Goal: Information Seeking & Learning: Learn about a topic

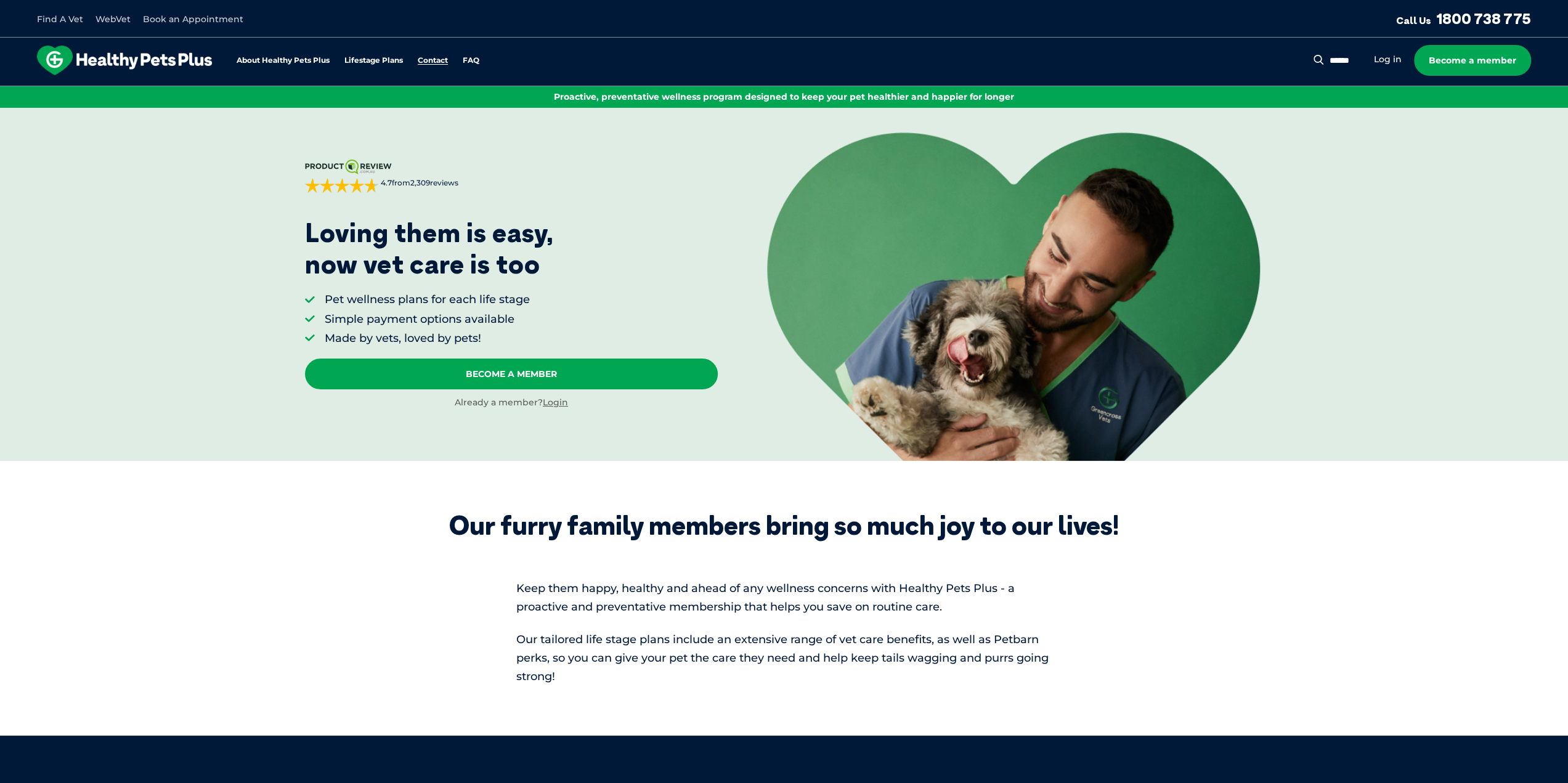
click at [423, 63] on link "Contact" at bounding box center [432, 60] width 30 height 8
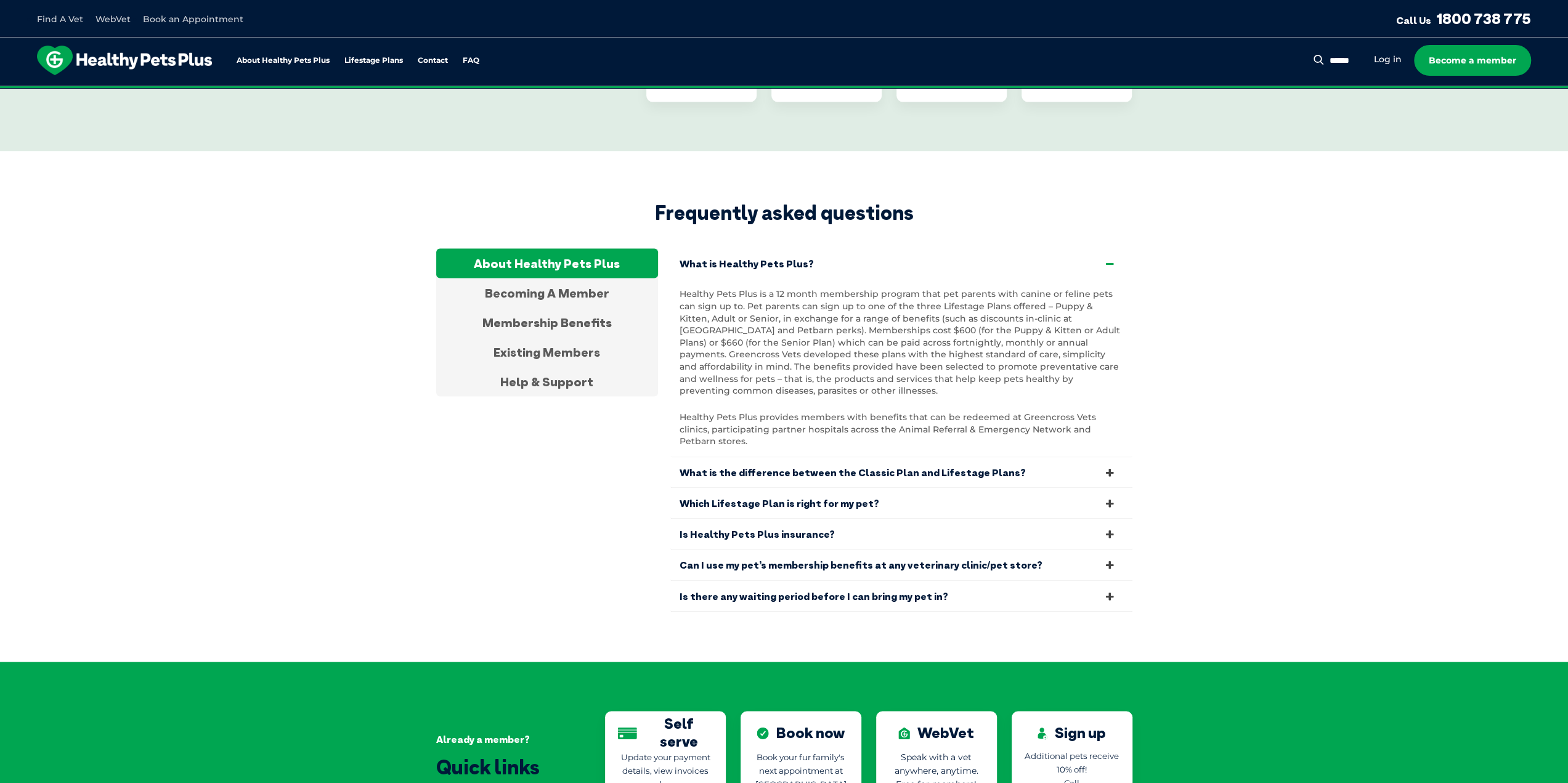
scroll to position [2216, 0]
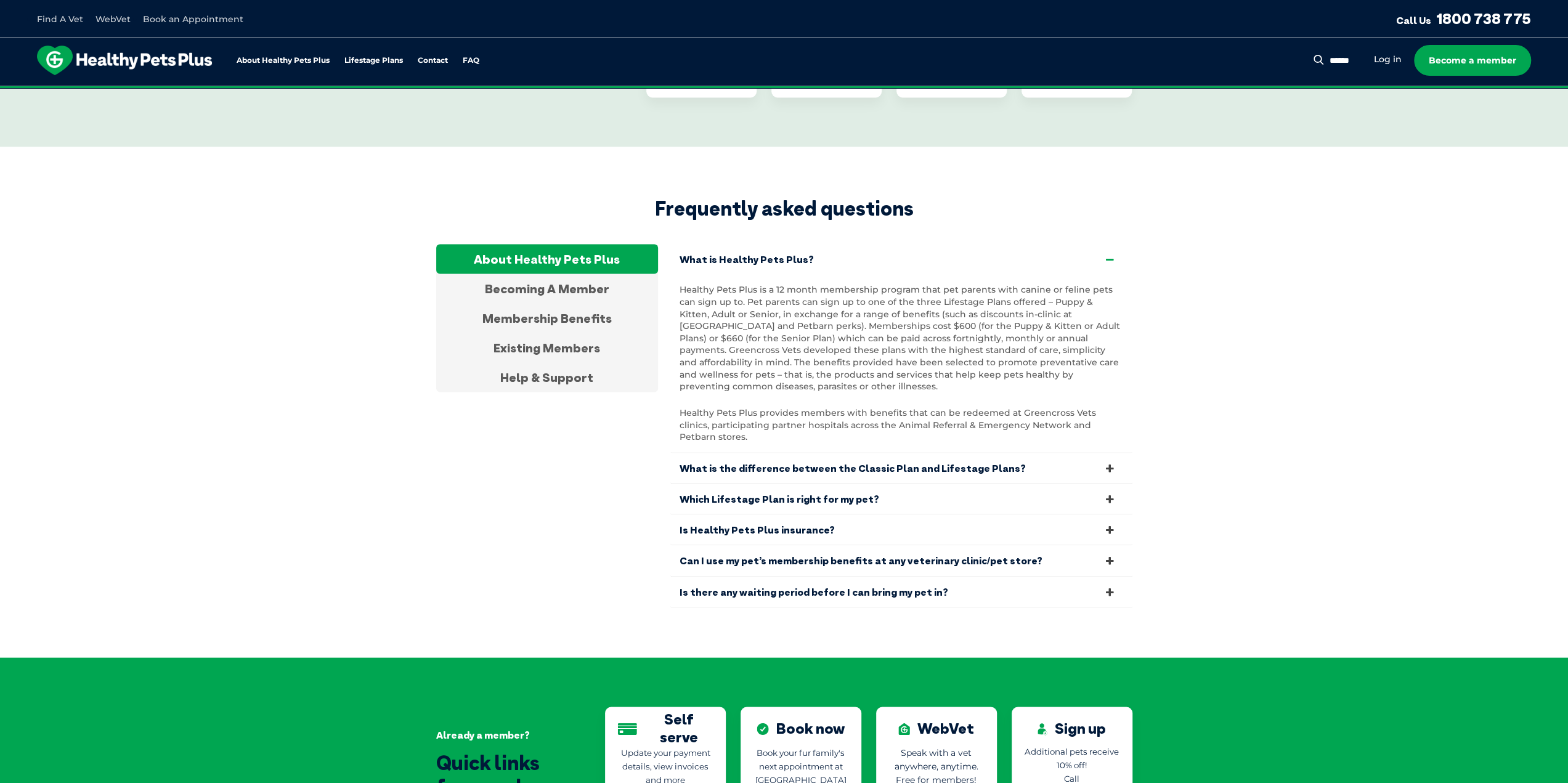
click at [1109, 493] on icon at bounding box center [1109, 499] width 13 height 12
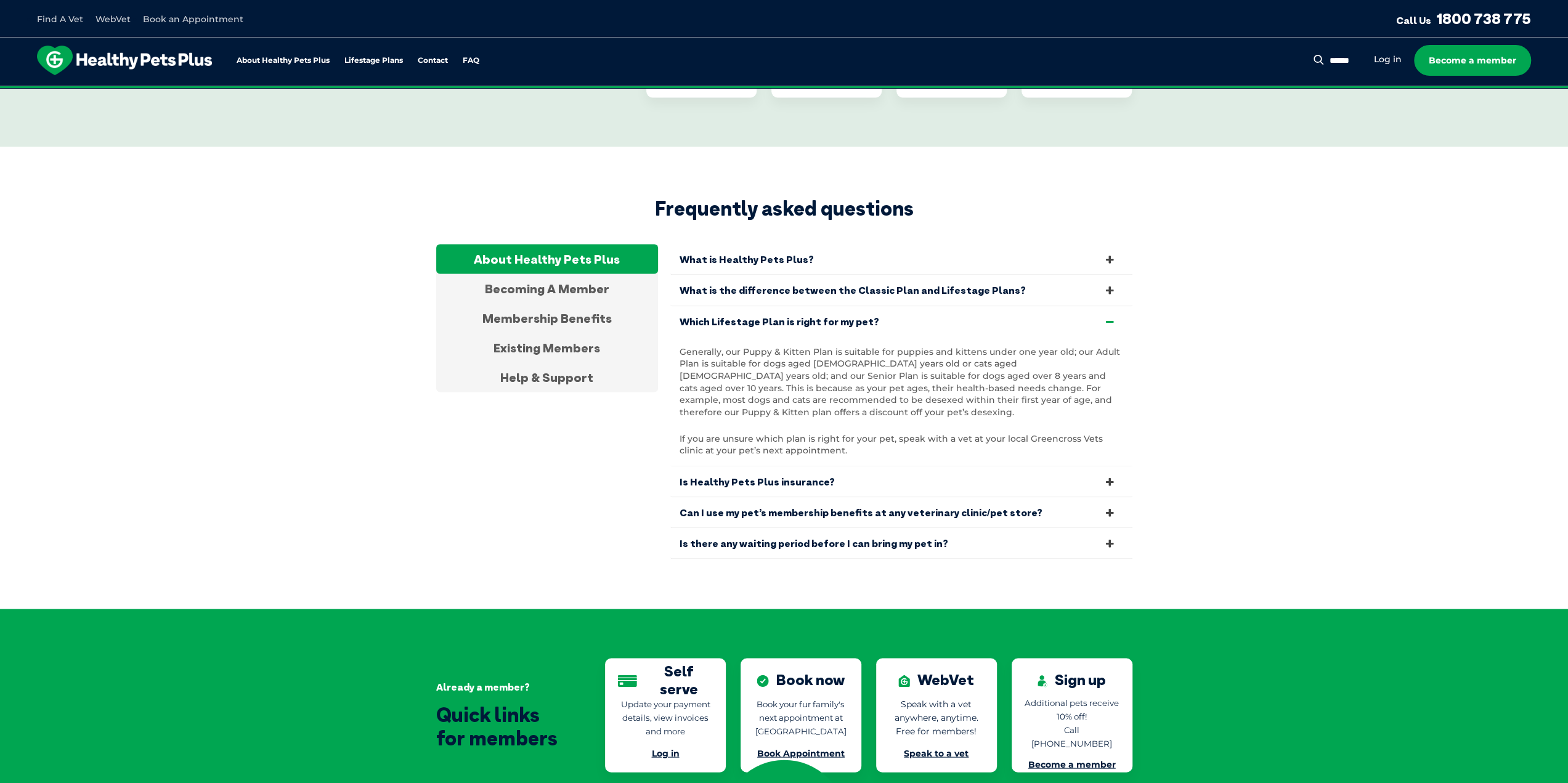
click at [1108, 476] on icon at bounding box center [1109, 482] width 13 height 12
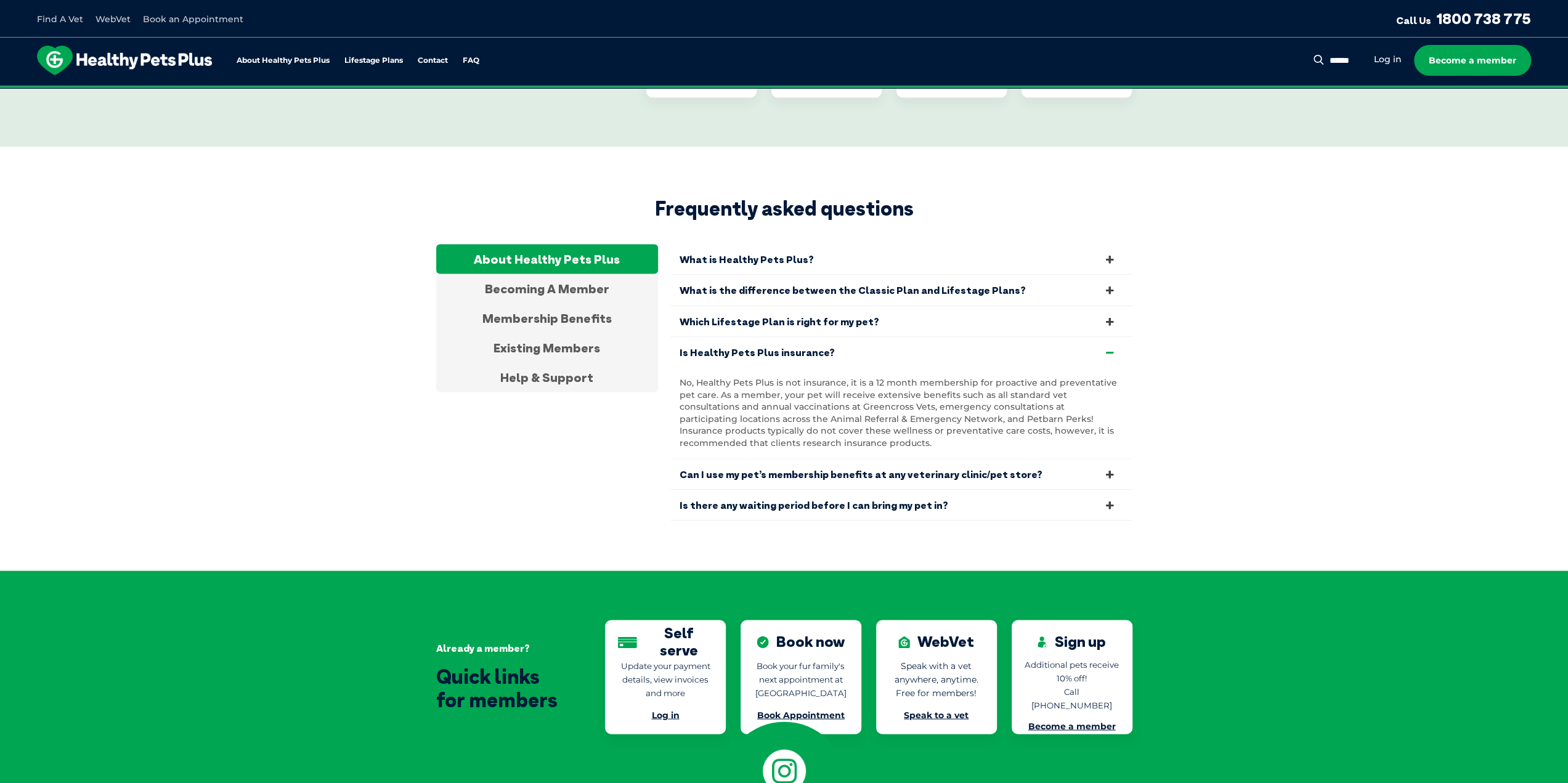
click at [1110, 470] on icon at bounding box center [1109, 474] width 13 height 12
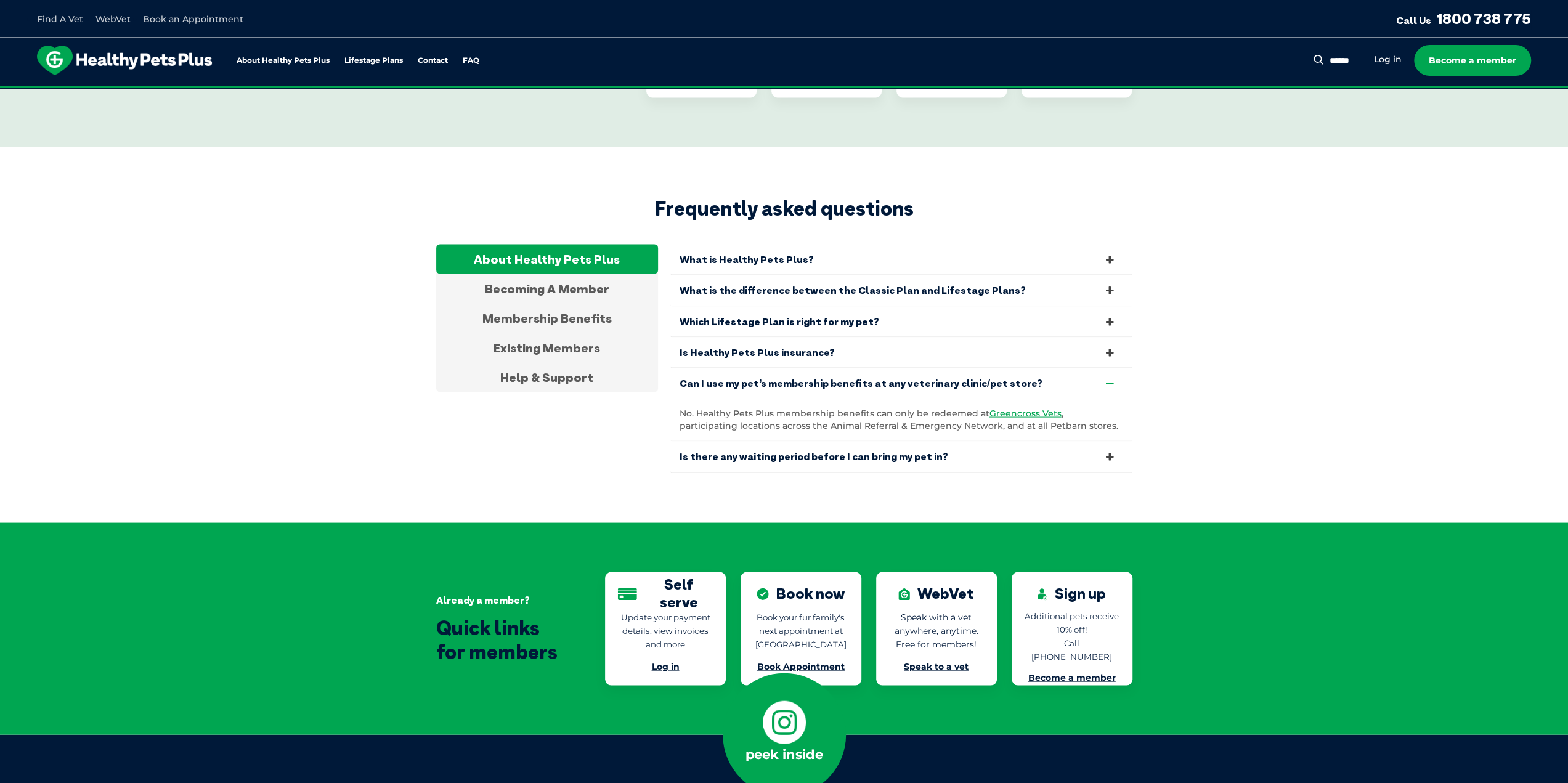
click at [1110, 451] on icon at bounding box center [1109, 457] width 13 height 12
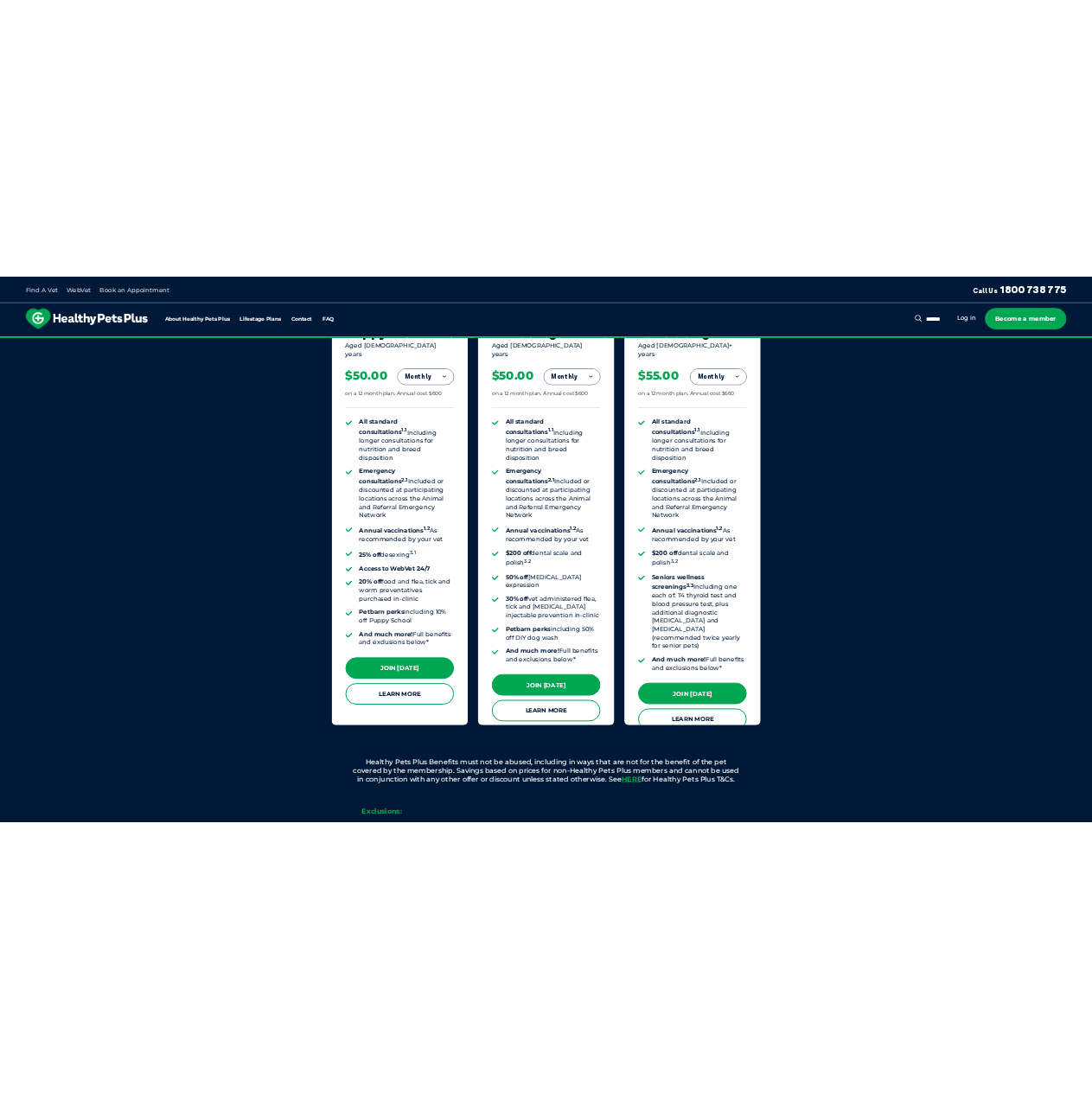
scroll to position [1295, 0]
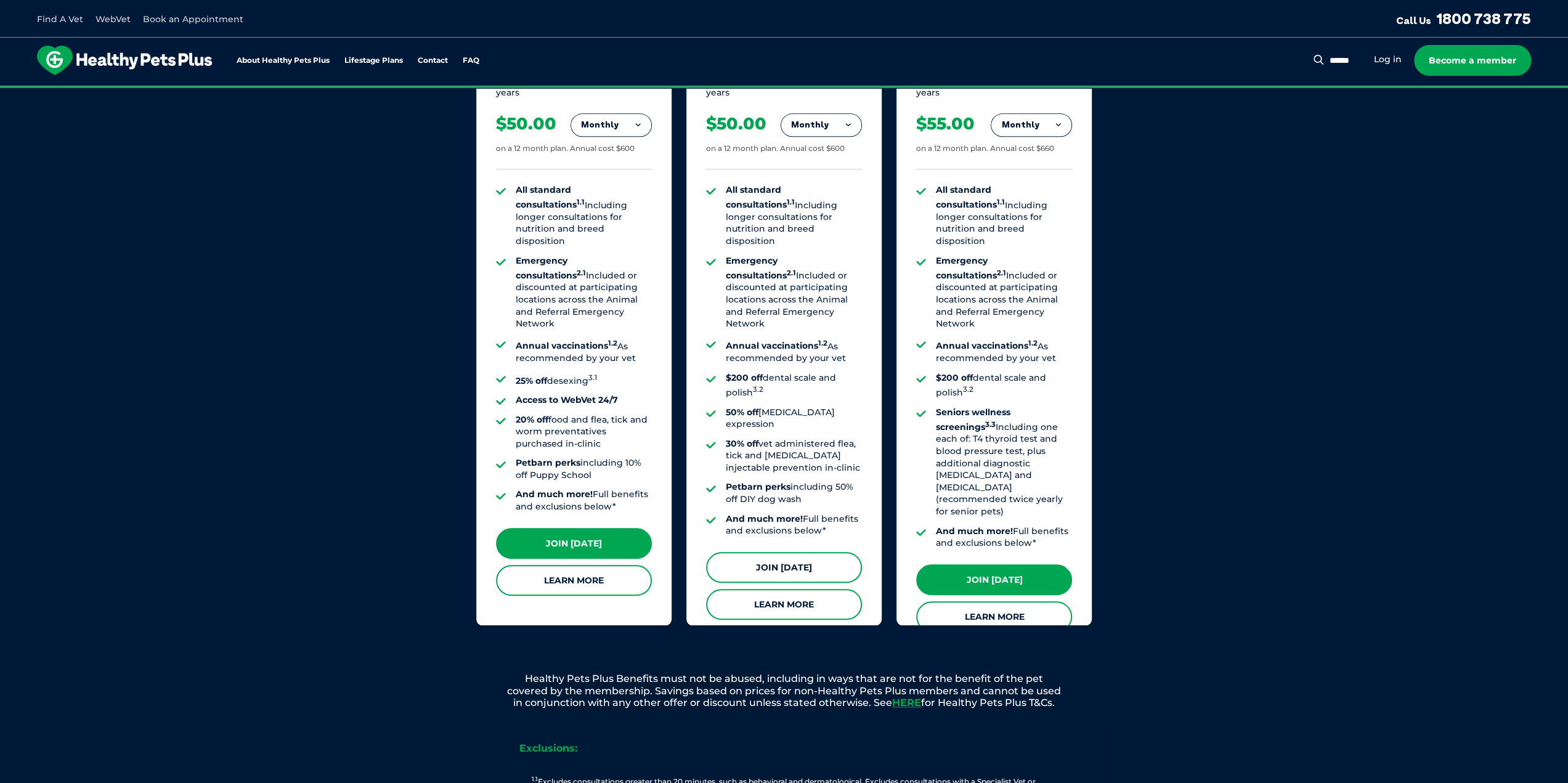
click at [796, 552] on link "Join [DATE]" at bounding box center [784, 568] width 156 height 31
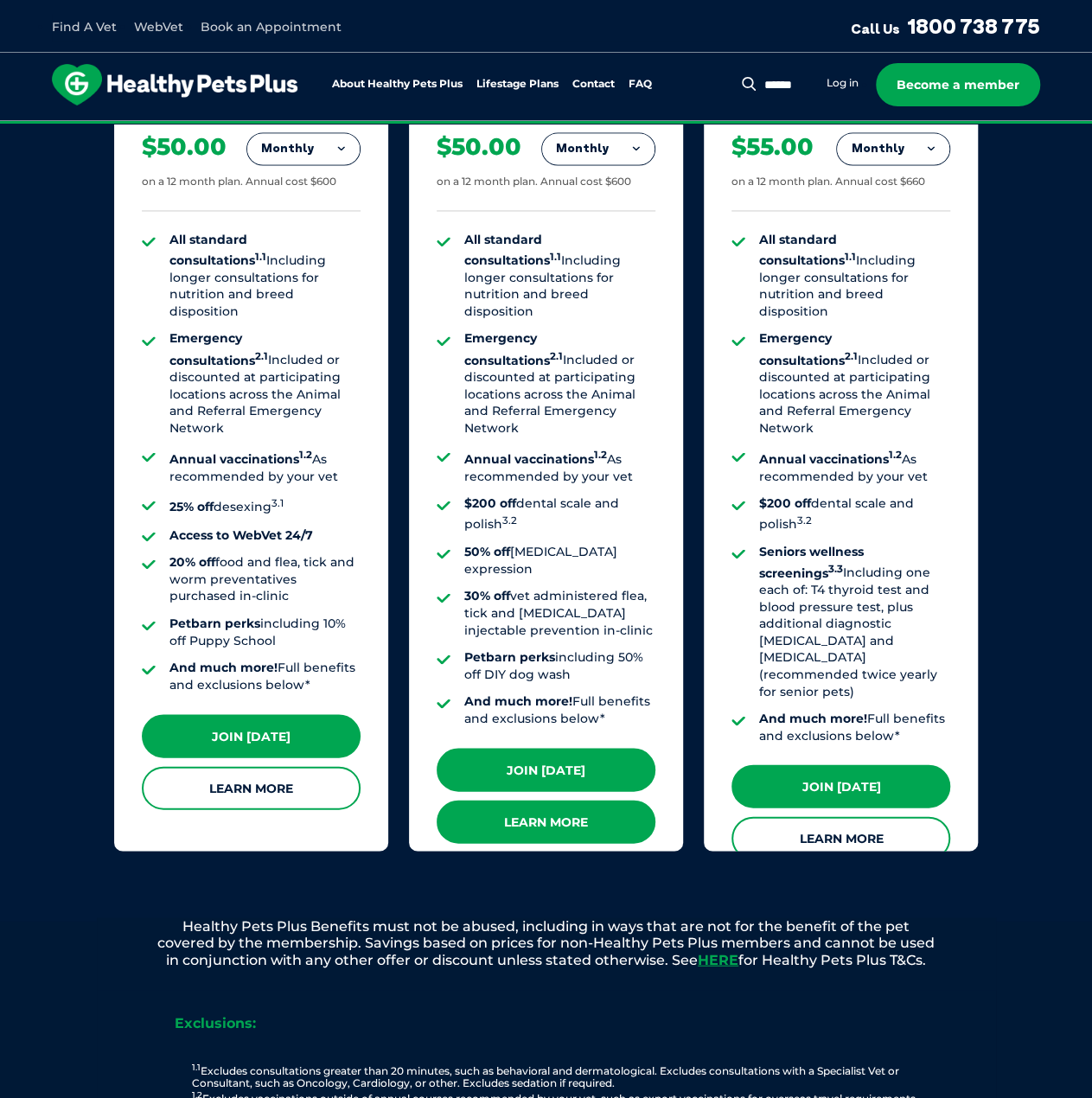
click at [581, 799] on link "Learn More" at bounding box center [546, 821] width 219 height 43
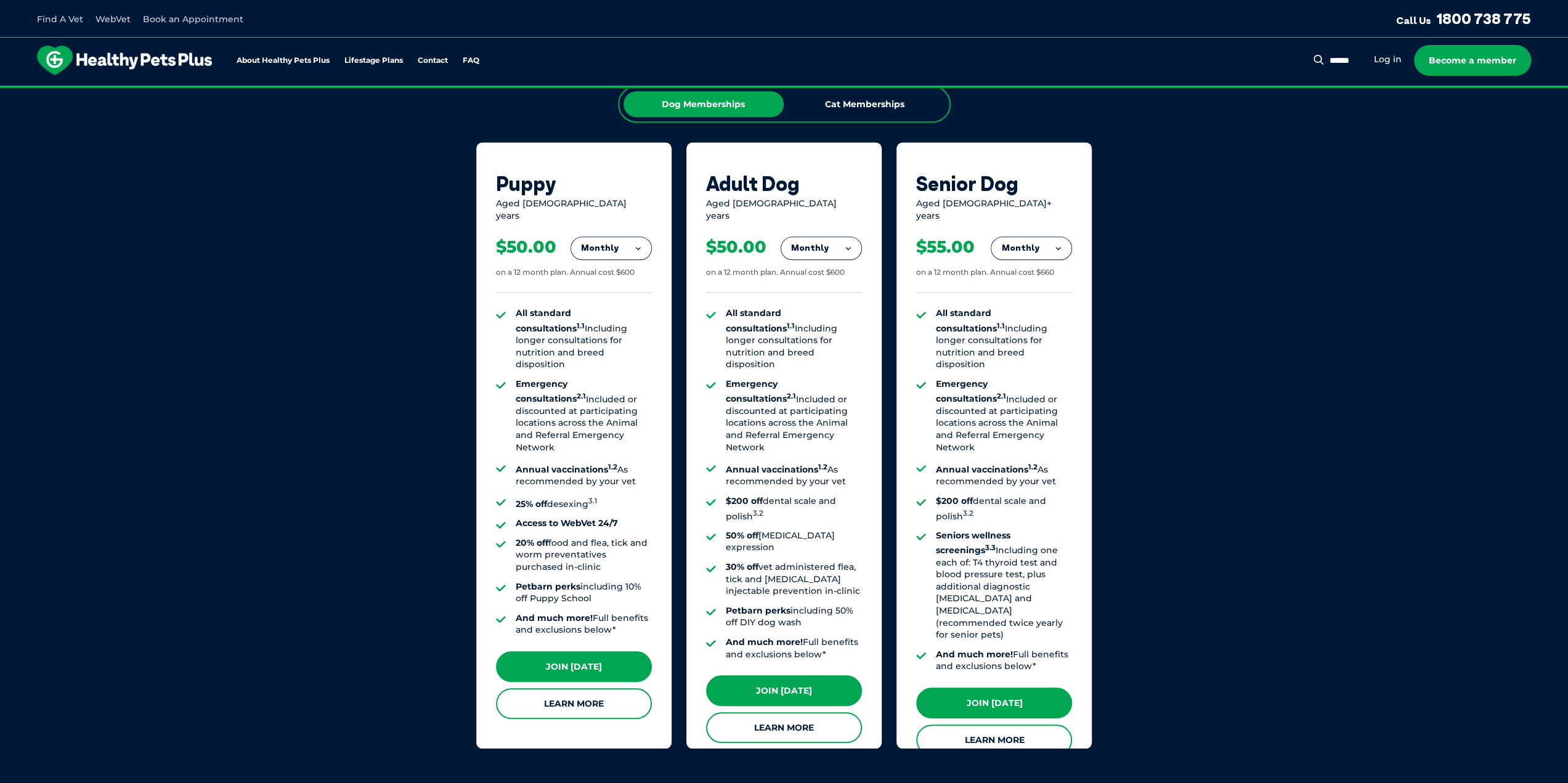
scroll to position [863, 0]
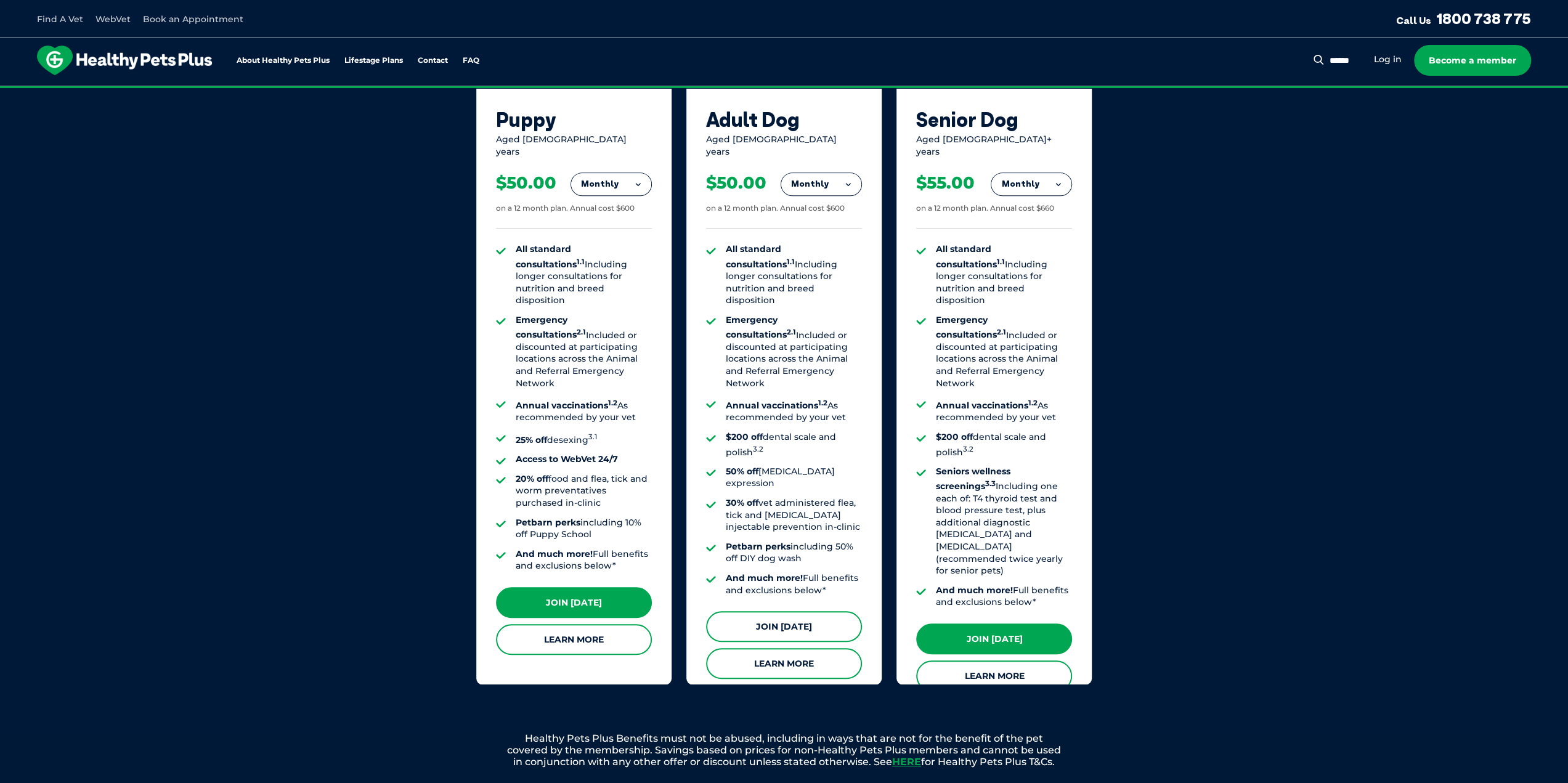
click at [778, 611] on link "Join [DATE]" at bounding box center [784, 626] width 156 height 31
click at [443, 60] on link "Contact" at bounding box center [432, 60] width 30 height 8
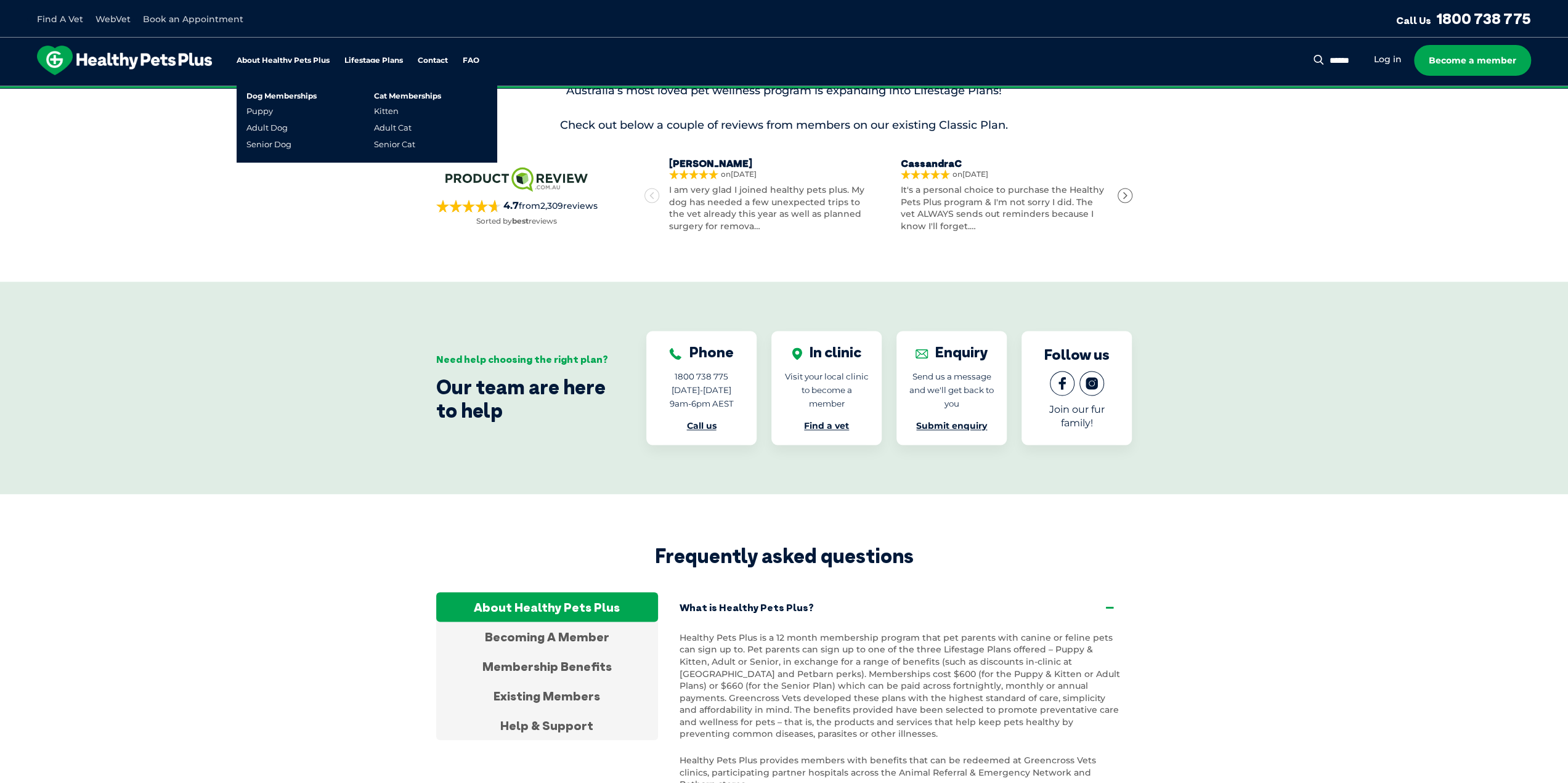
scroll to position [1908, 0]
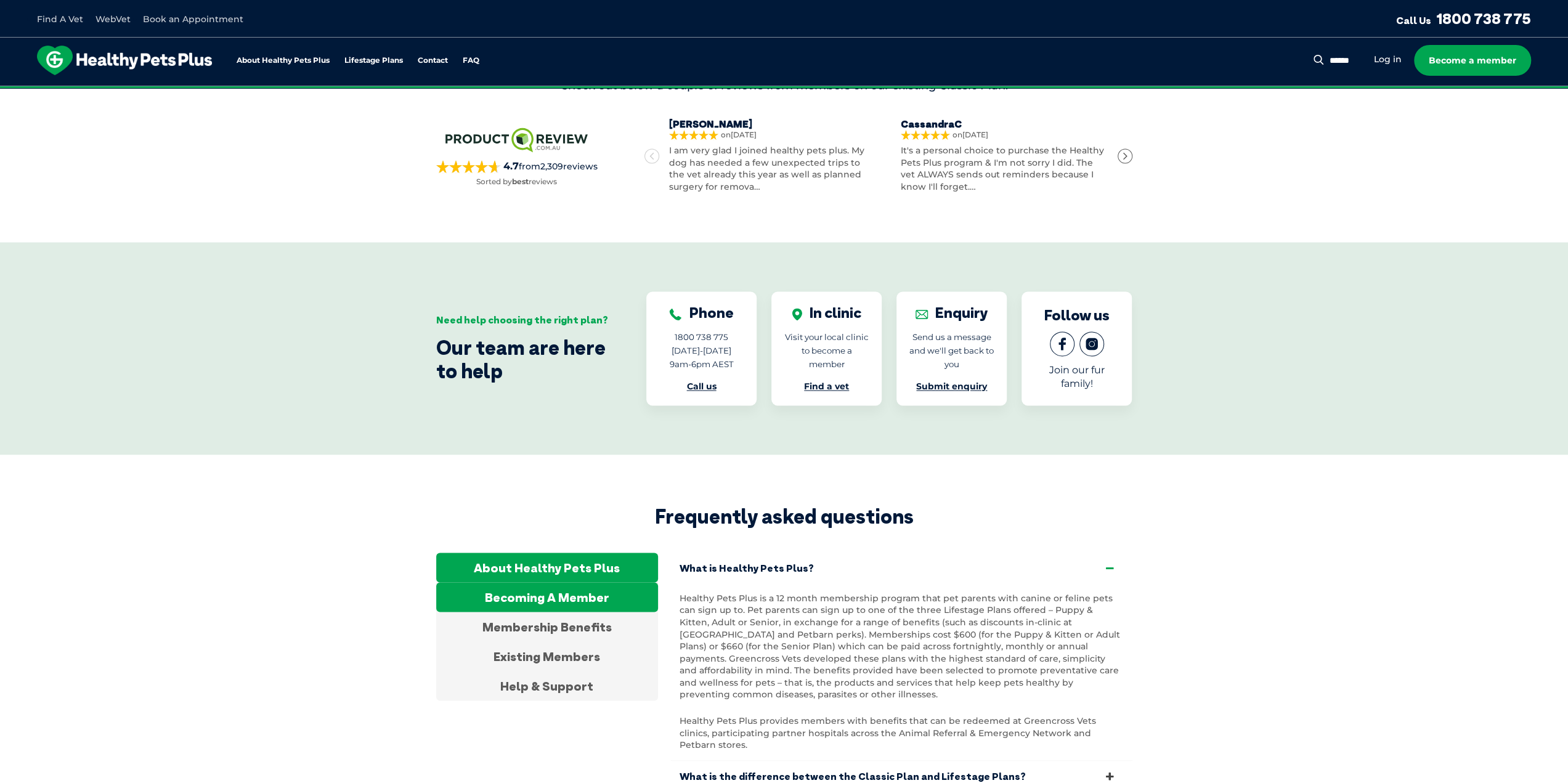
click at [532, 586] on div "Becoming A Member" at bounding box center [547, 597] width 222 height 29
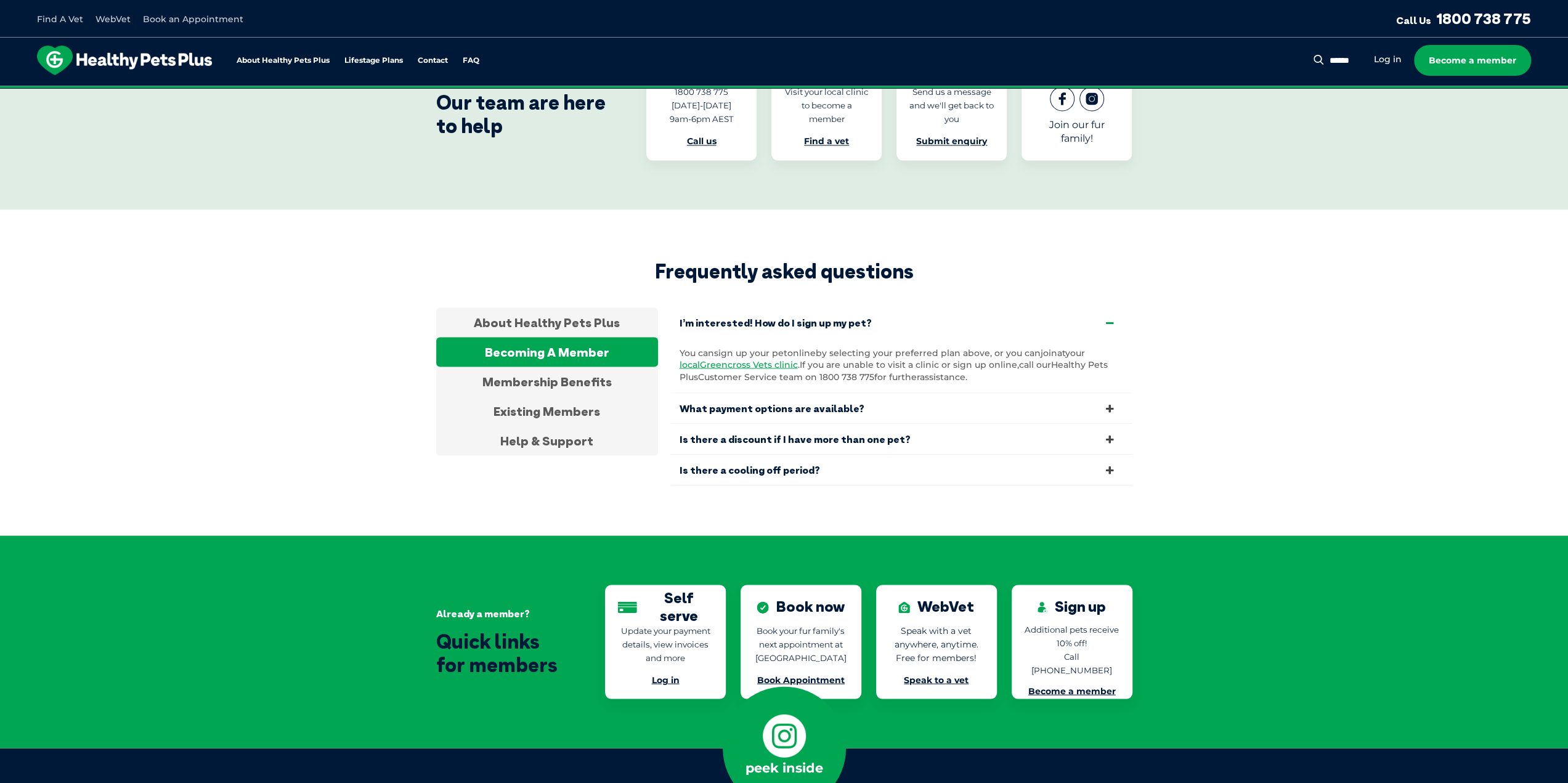
scroll to position [2154, 0]
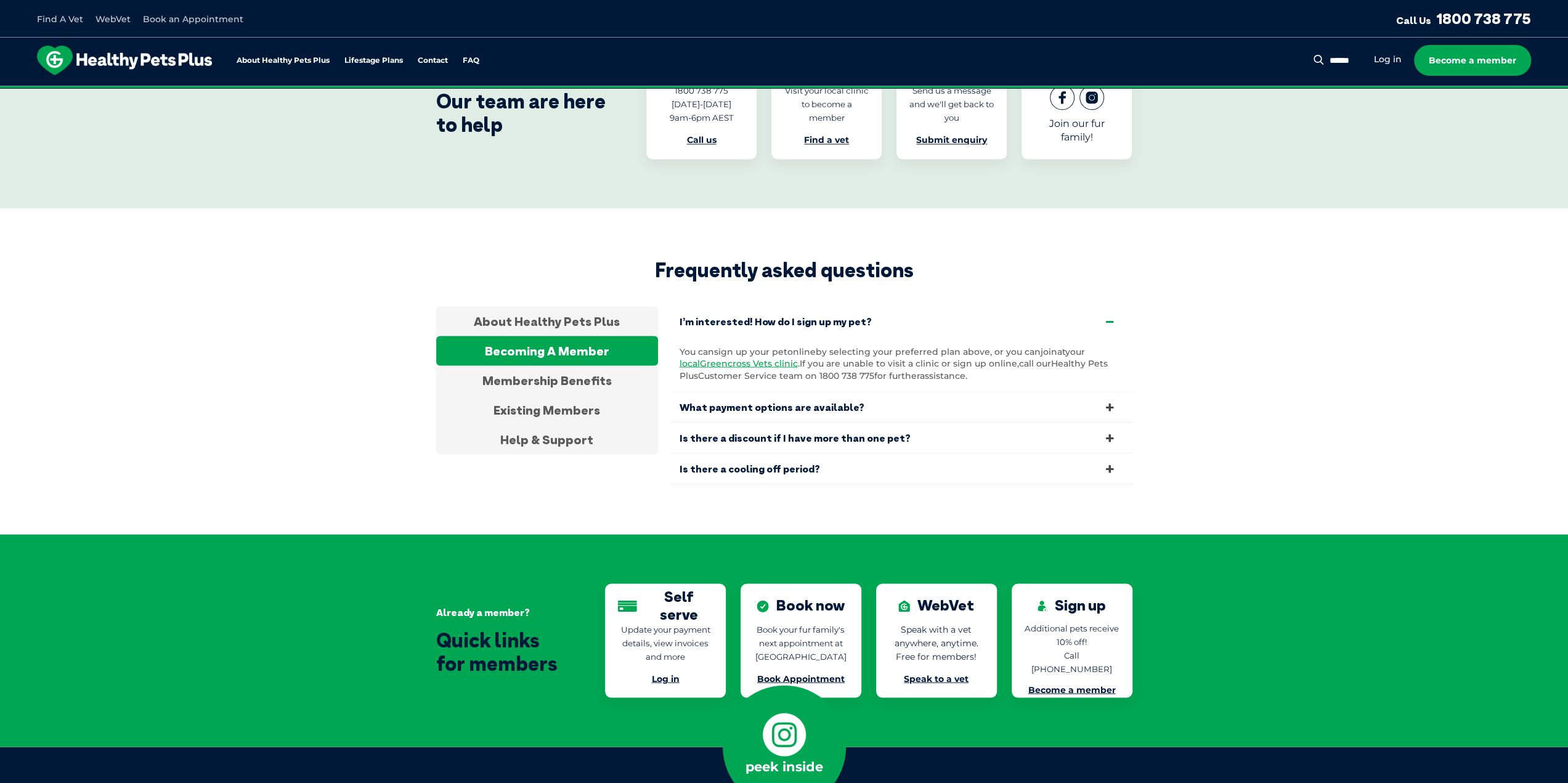
click at [1113, 466] on icon at bounding box center [1109, 469] width 13 height 12
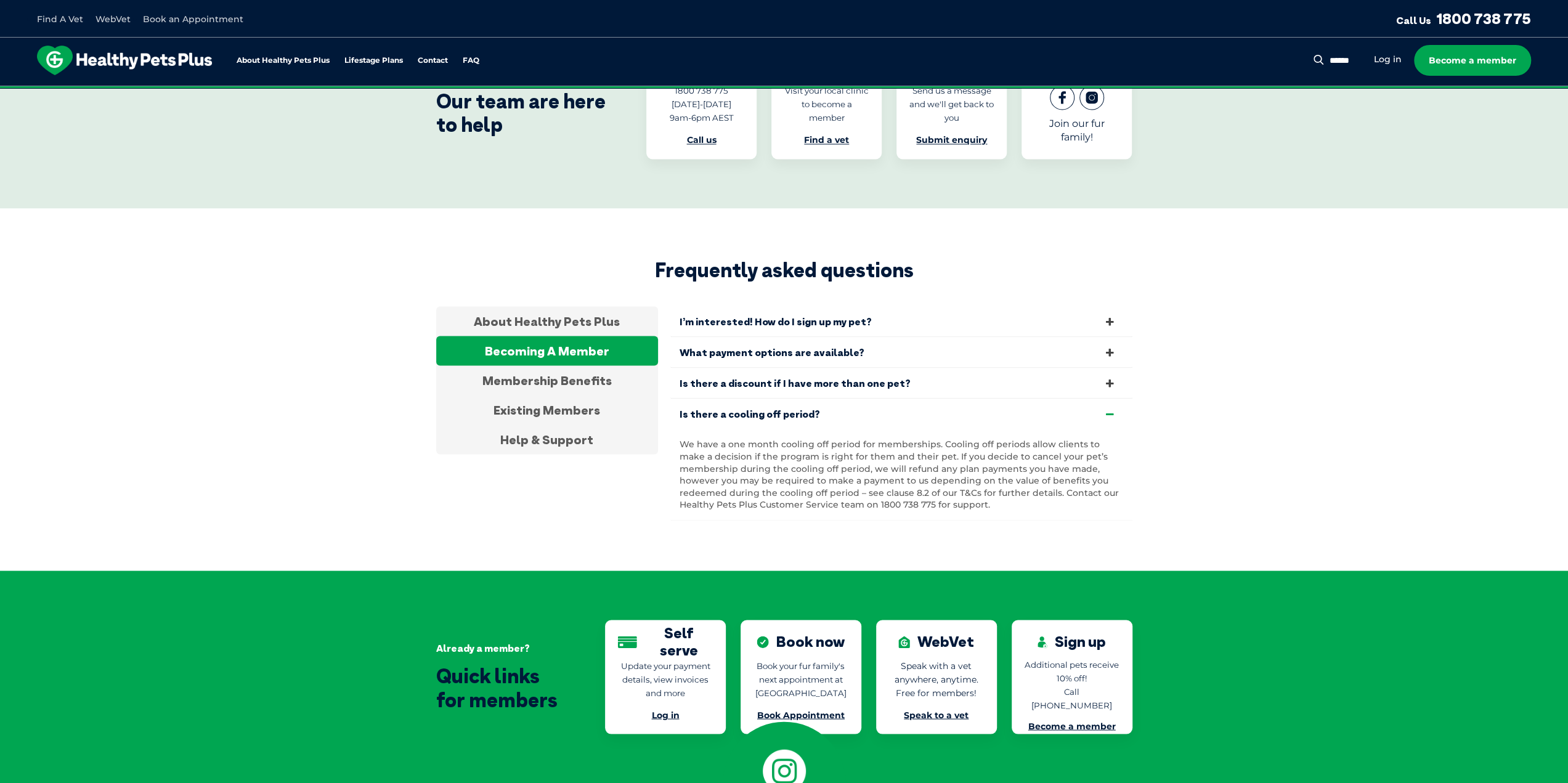
click at [1113, 466] on p "We have a one month cooling off period for memberships. Cooling off periods all…" at bounding box center [901, 474] width 443 height 72
click at [552, 370] on div "Membership Benefits" at bounding box center [547, 380] width 222 height 29
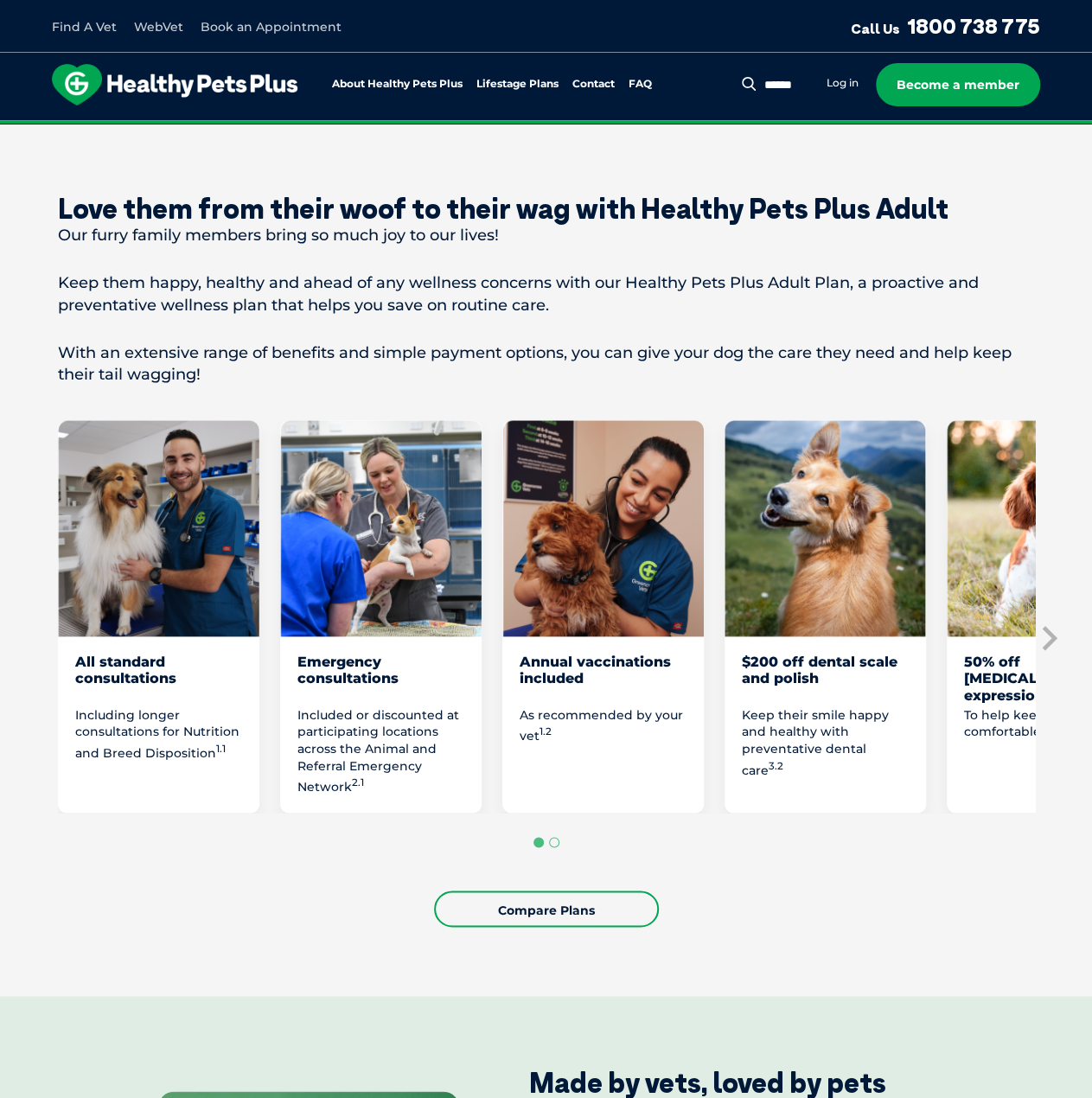
scroll to position [865, 0]
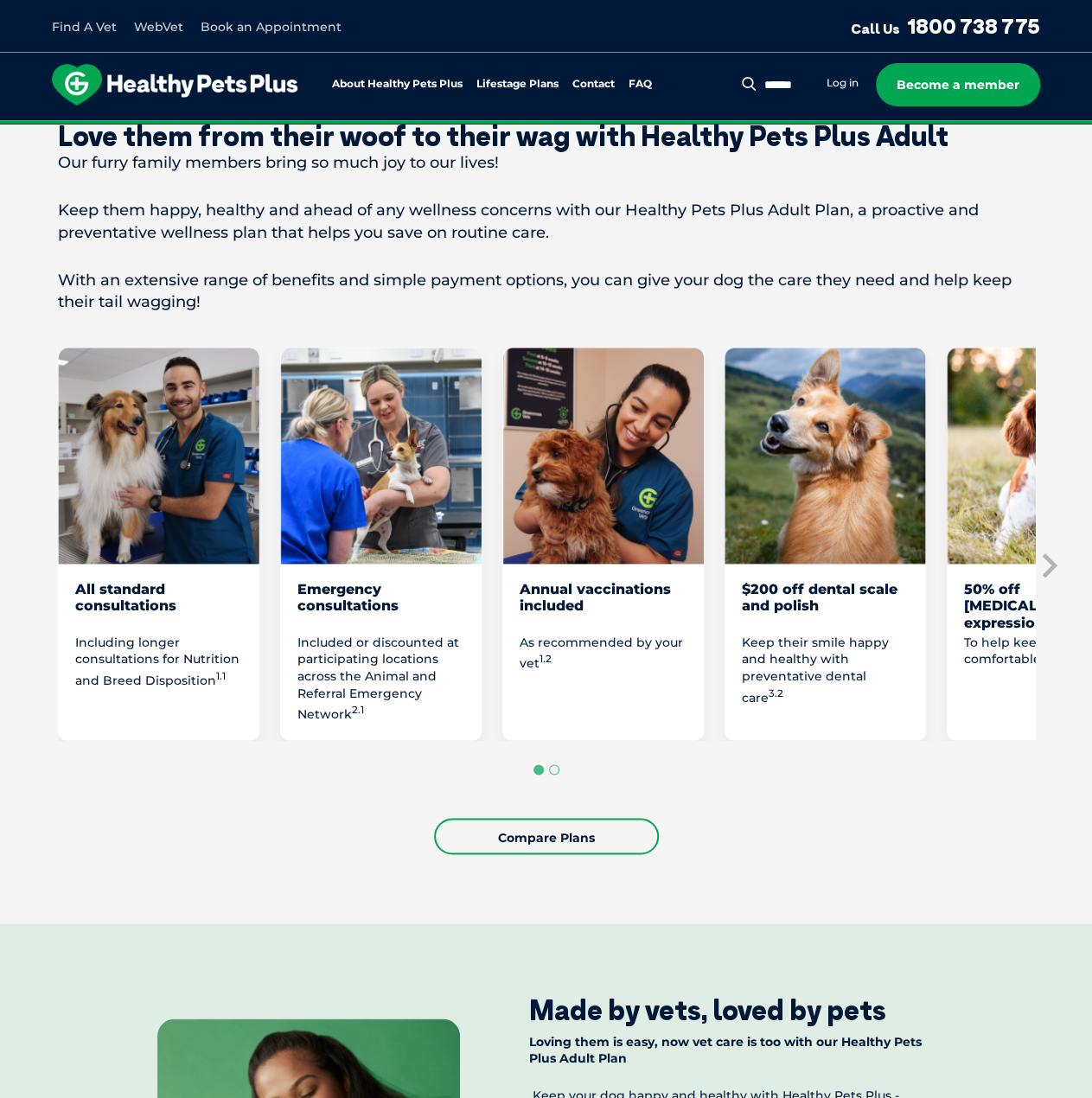
click at [610, 581] on div "Annual vaccinations included" at bounding box center [602, 606] width 167 height 50
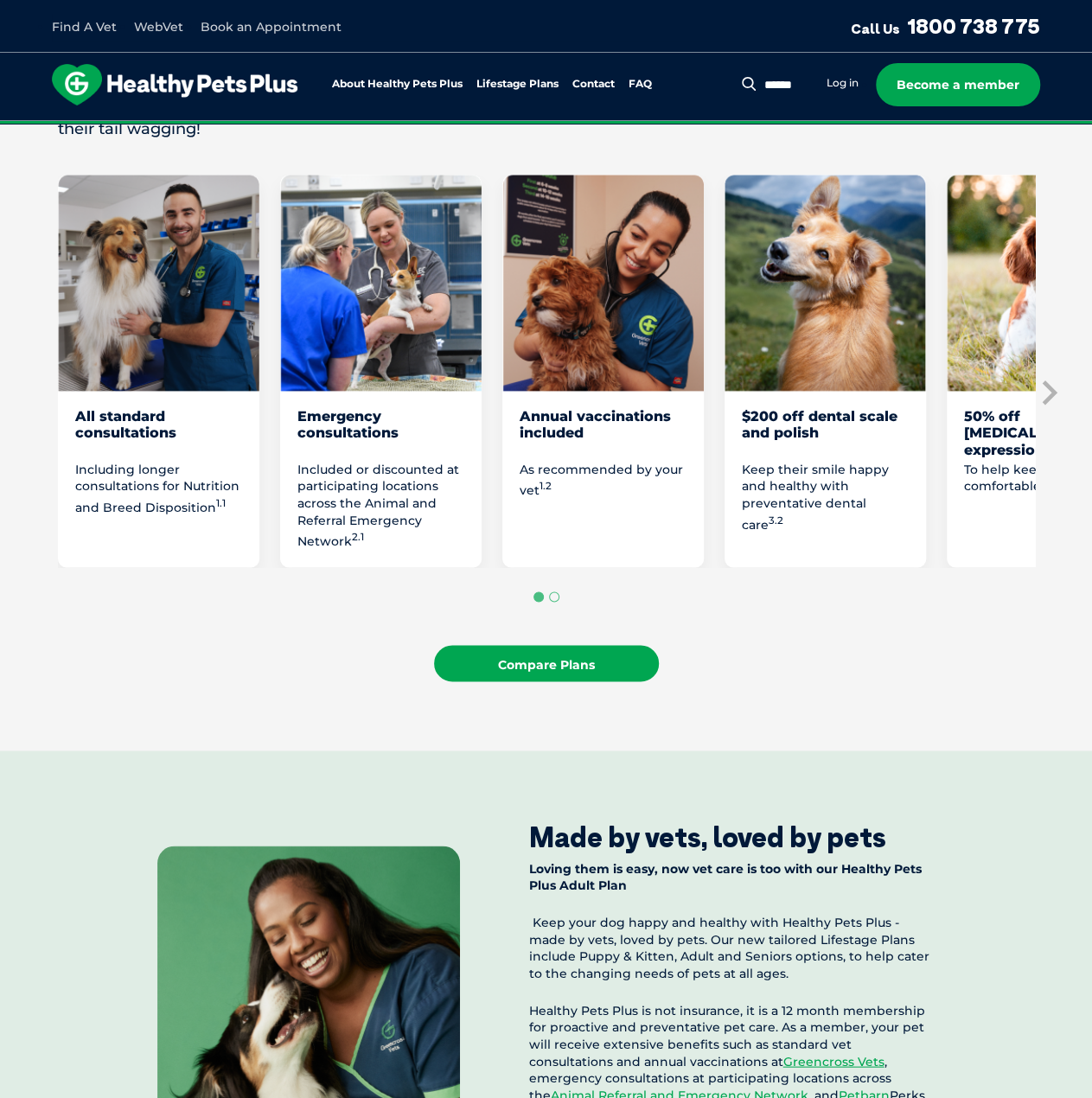
click at [574, 645] on link "Compare Plans" at bounding box center [546, 662] width 225 height 36
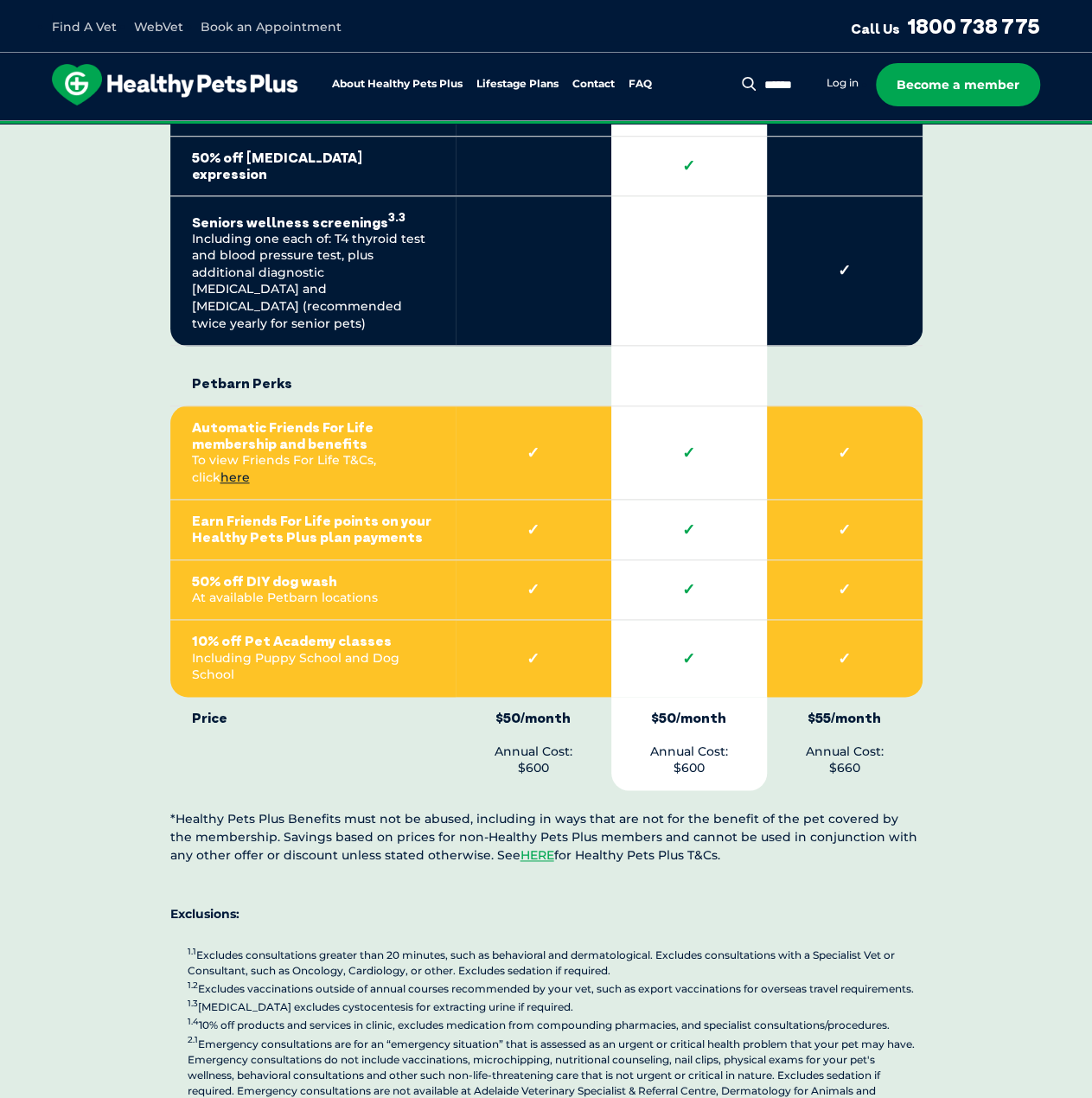
scroll to position [3853, 0]
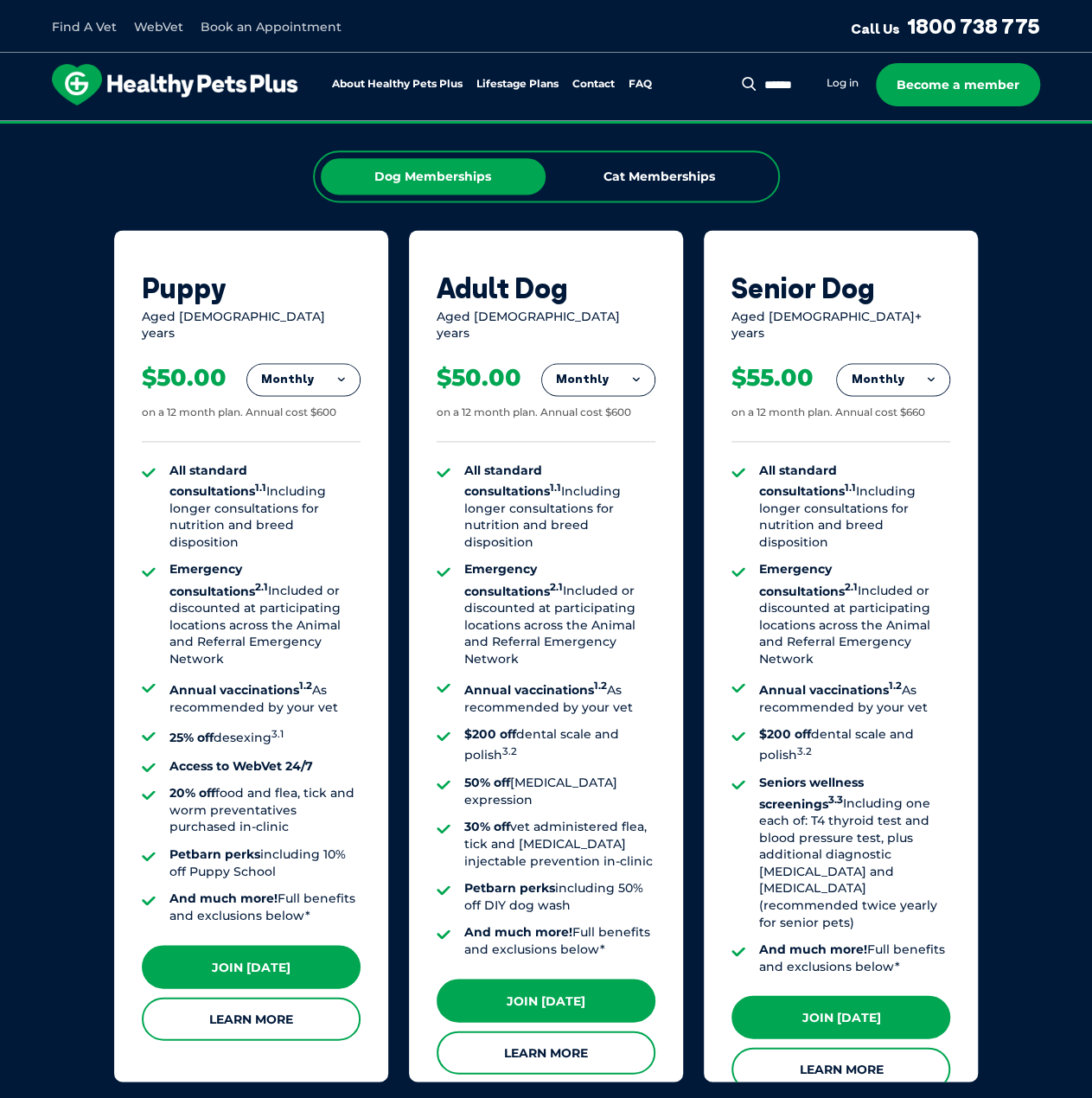
scroll to position [1124, 0]
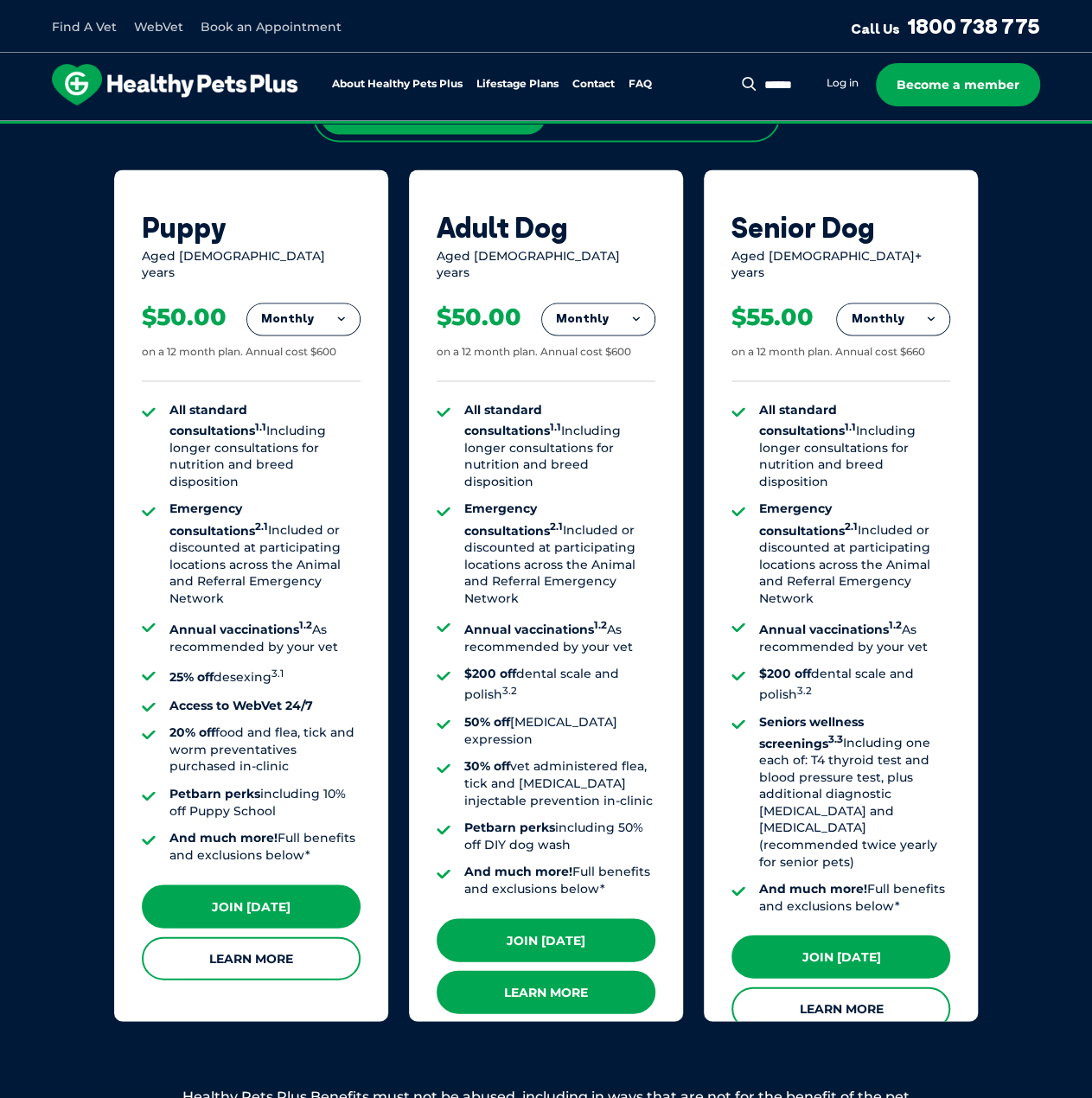
click at [553, 970] on link "Learn More" at bounding box center [546, 992] width 219 height 43
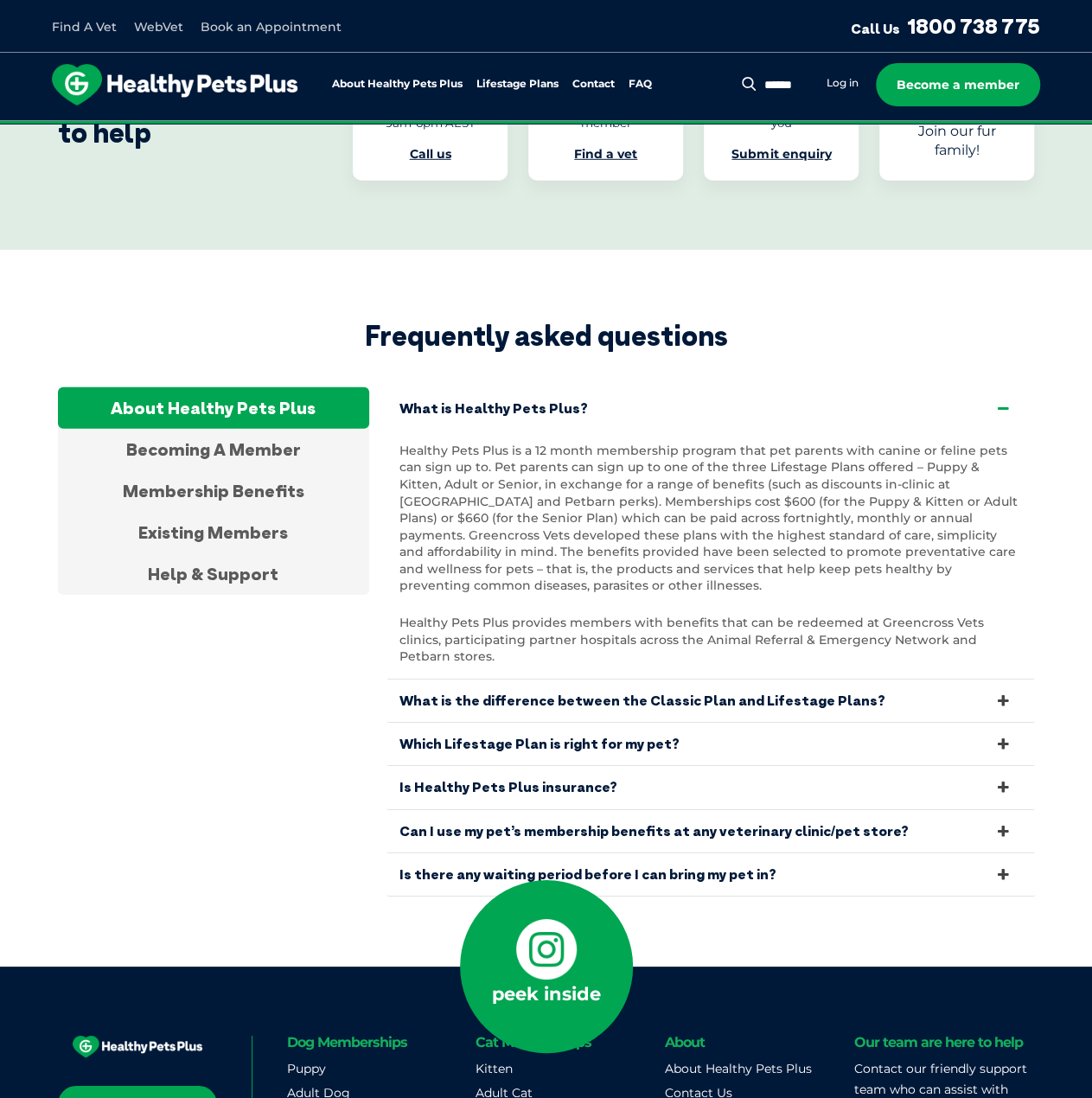
scroll to position [5707, 0]
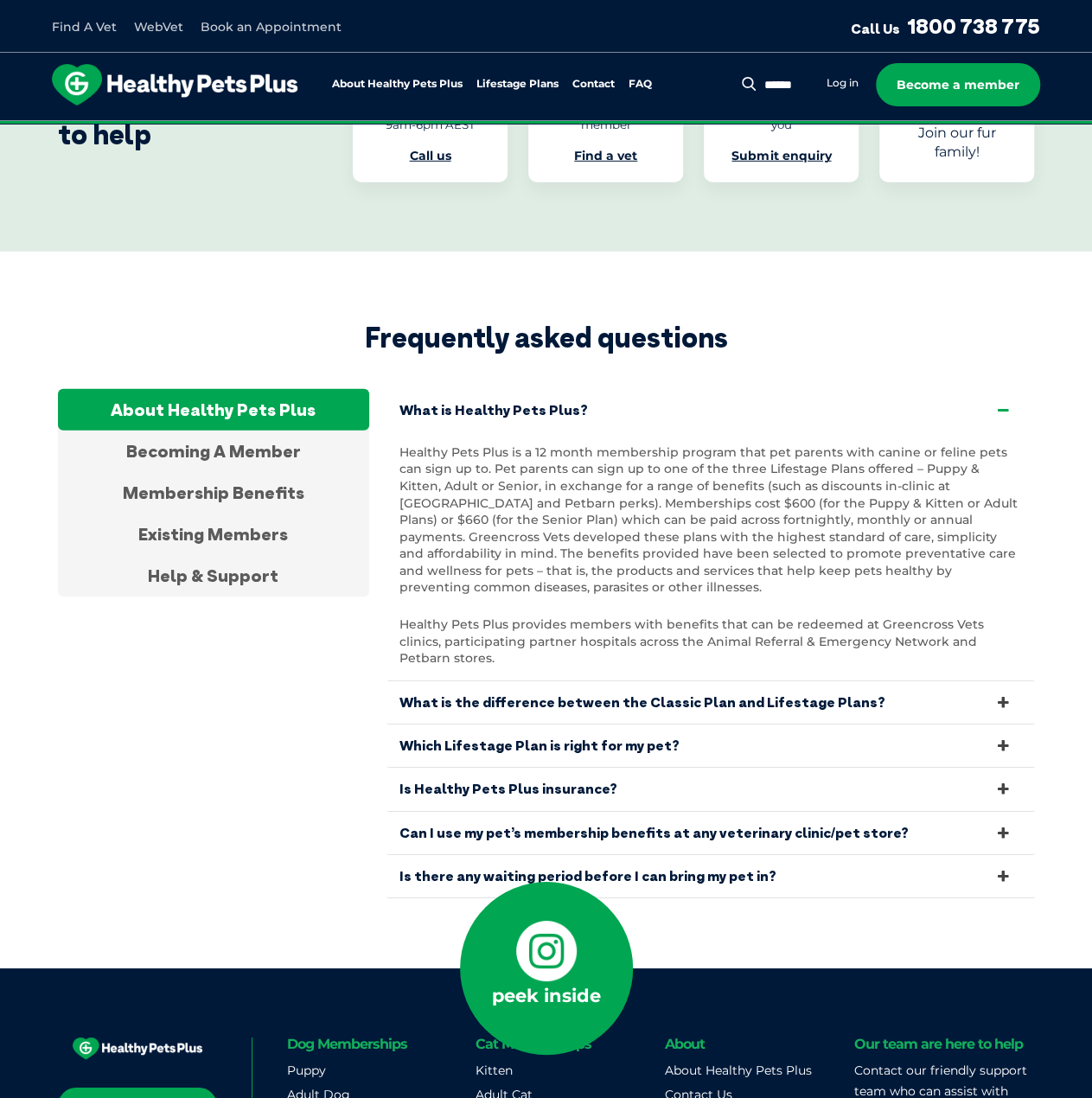
click at [1002, 738] on icon at bounding box center [1002, 746] width 19 height 17
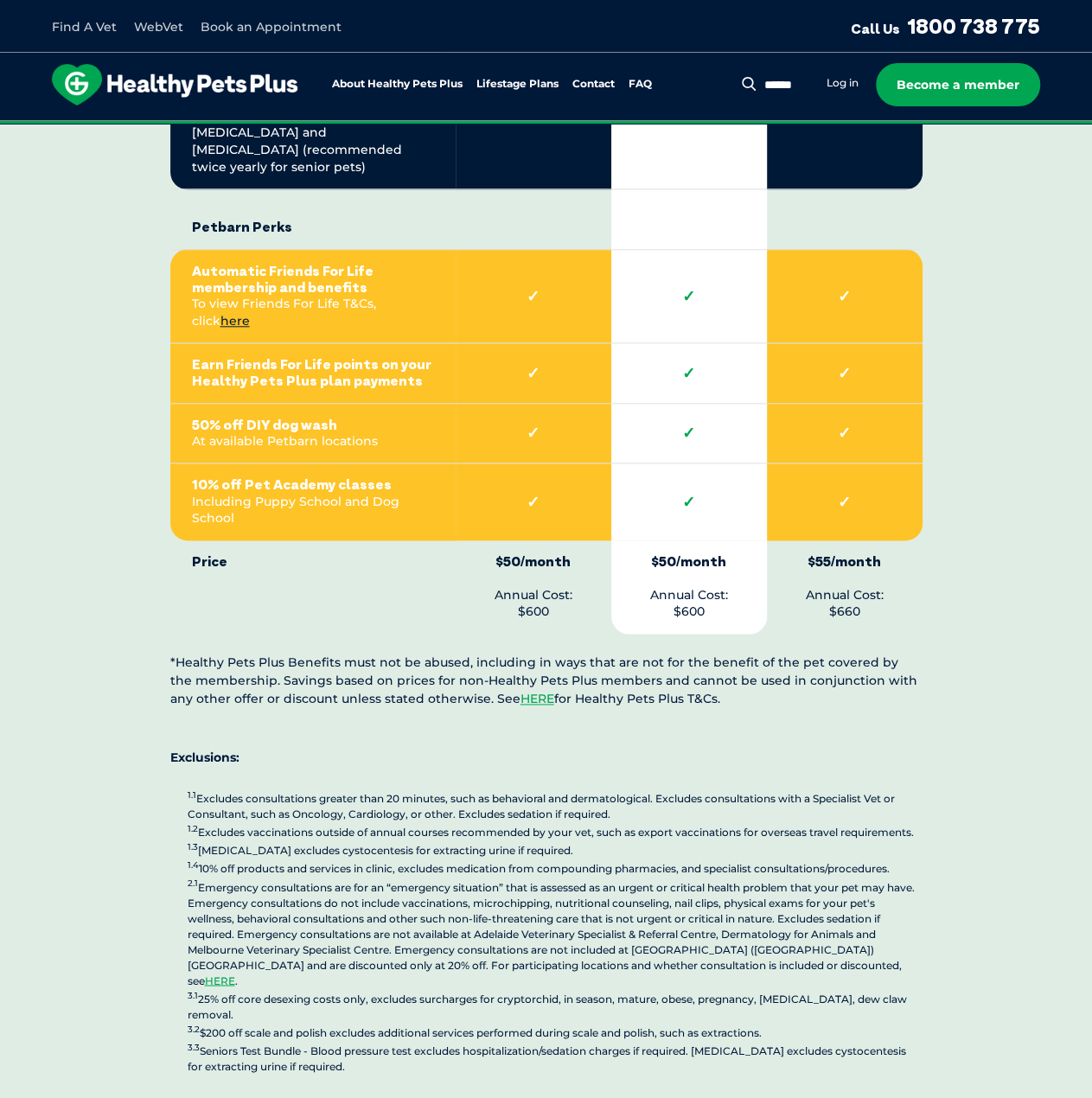
scroll to position [3978, 0]
